Goal: Use online tool/utility: Utilize a website feature to perform a specific function

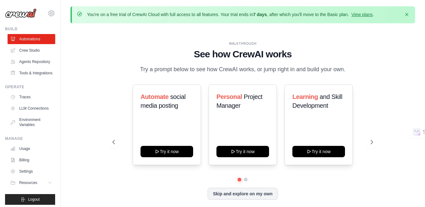
scroll to position [22, 0]
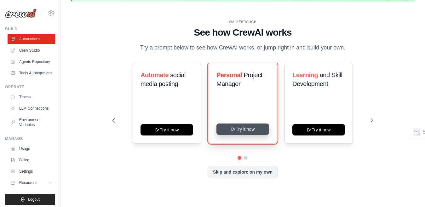
click at [242, 133] on button "Try it now" at bounding box center [242, 128] width 53 height 11
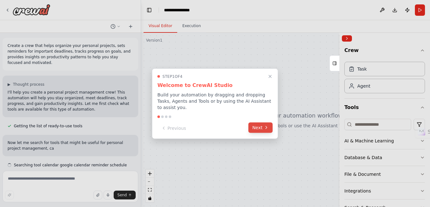
click at [269, 126] on button "Next" at bounding box center [260, 127] width 24 height 10
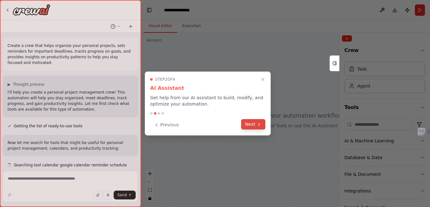
click at [253, 128] on button "Next" at bounding box center [253, 124] width 24 height 10
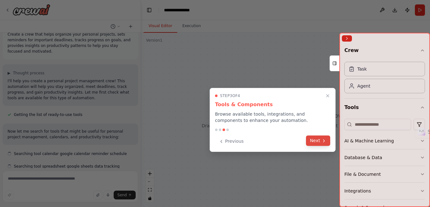
click at [317, 137] on button "Next" at bounding box center [318, 140] width 24 height 10
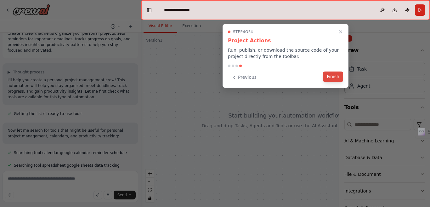
click at [334, 77] on button "Finish" at bounding box center [333, 76] width 20 height 10
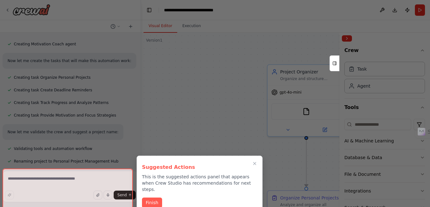
scroll to position [350, 0]
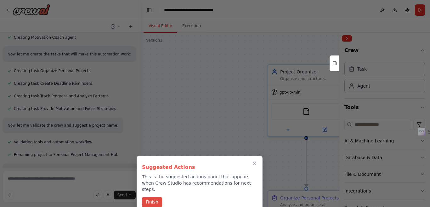
click at [151, 197] on button "Finish" at bounding box center [152, 202] width 20 height 10
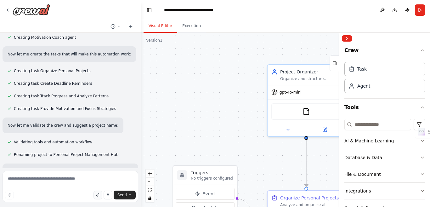
click at [99, 196] on icon "button" at bounding box center [98, 195] width 4 height 4
click at [30, 177] on textarea at bounding box center [71, 186] width 136 height 31
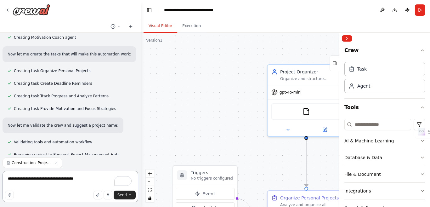
click at [85, 178] on textarea "**********" at bounding box center [71, 186] width 136 height 31
type textarea "**********"
click at [127, 195] on button "Send" at bounding box center [125, 194] width 22 height 9
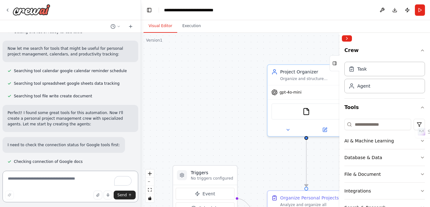
scroll to position [0, 0]
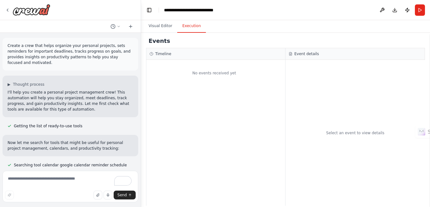
click at [189, 25] on button "Execution" at bounding box center [191, 26] width 29 height 13
click at [32, 179] on textarea "To enrich screen reader interactions, please activate Accessibility in Grammarl…" at bounding box center [71, 186] width 136 height 31
type textarea "**********"
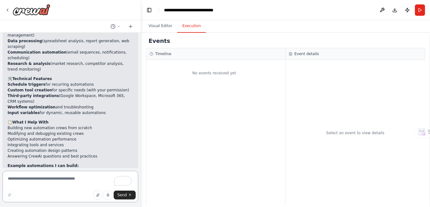
scroll to position [1028, 0]
